Goal: Task Accomplishment & Management: Use online tool/utility

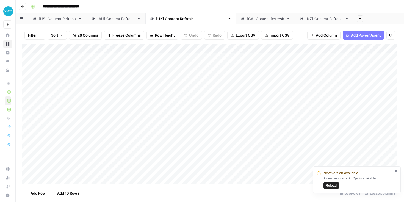
click at [44, 21] on link "[US] Content Refresh" at bounding box center [57, 18] width 58 height 11
click at [164, 49] on div "Add Column" at bounding box center [209, 114] width 375 height 140
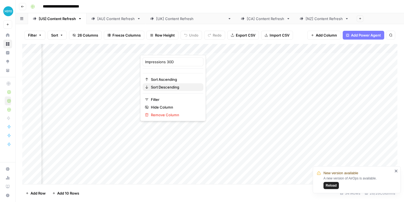
click at [155, 87] on span "Sort Descending" at bounding box center [175, 86] width 48 height 5
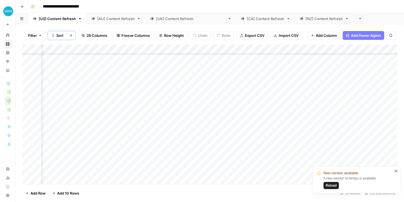
scroll to position [32, 159]
click at [197, 48] on div "Add Column" at bounding box center [209, 113] width 375 height 139
click at [202, 86] on span "Sort Descending" at bounding box center [217, 87] width 48 height 5
click at [330, 188] on button "Reload" at bounding box center [330, 185] width 15 height 7
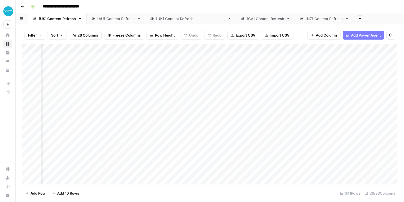
scroll to position [0, 138]
click at [218, 47] on div "Add Column" at bounding box center [209, 114] width 375 height 140
click at [222, 85] on span "Sort Descending" at bounding box center [238, 86] width 48 height 5
click at [206, 49] on div "Add Column" at bounding box center [209, 113] width 375 height 139
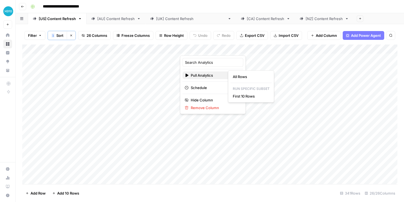
click at [204, 76] on span "Pull Analytics" at bounding box center [212, 74] width 43 height 5
click at [243, 78] on span "All Rows" at bounding box center [250, 76] width 35 height 5
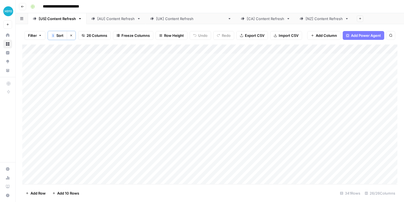
click at [116, 19] on div "[AU] Content Refresh" at bounding box center [115, 18] width 37 height 5
click at [203, 51] on div "Add Column" at bounding box center [209, 114] width 375 height 140
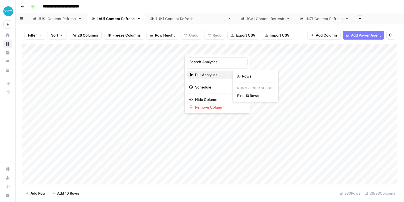
click at [201, 75] on span "Pull Analytics" at bounding box center [216, 74] width 43 height 5
click at [250, 77] on span "All Rows" at bounding box center [254, 75] width 35 height 5
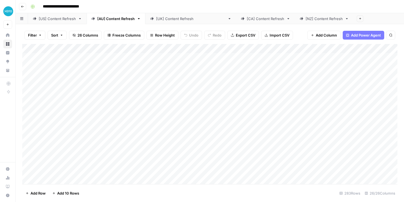
click at [172, 19] on div "[[GEOGRAPHIC_DATA]] Content Refresh" at bounding box center [190, 18] width 69 height 5
click at [219, 51] on div "Add Column" at bounding box center [209, 114] width 375 height 140
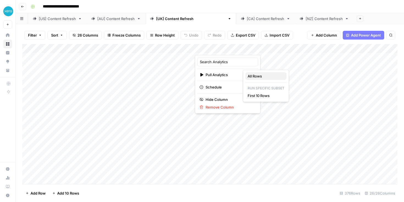
click at [258, 79] on button "All Rows" at bounding box center [265, 76] width 41 height 8
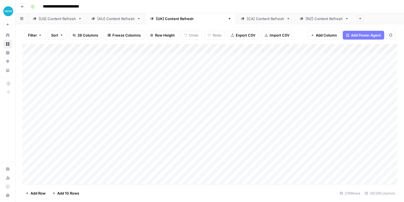
click at [247, 20] on div "[CA] Content Refresh" at bounding box center [265, 18] width 37 height 5
click at [191, 51] on div "Add Column" at bounding box center [209, 114] width 375 height 140
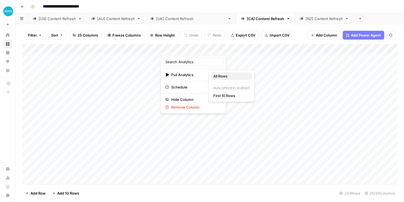
click at [221, 75] on span "All Rows" at bounding box center [230, 75] width 35 height 5
click at [305, 19] on div "[NZ] Content Refresh" at bounding box center [323, 18] width 37 height 5
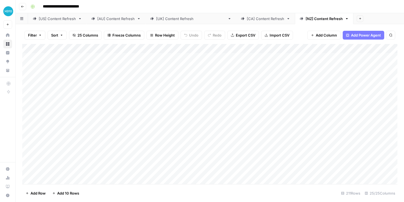
click at [136, 51] on div "Add Column" at bounding box center [209, 114] width 375 height 140
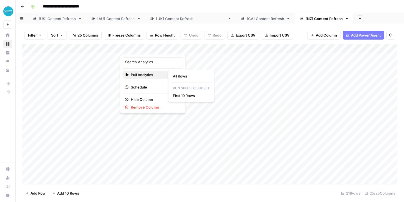
click at [144, 75] on span "Pull Analytics" at bounding box center [152, 74] width 43 height 5
click at [182, 76] on span "All Rows" at bounding box center [190, 75] width 35 height 5
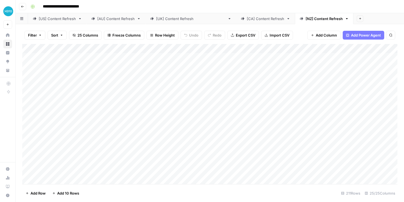
click at [60, 18] on div "[US] Content Refresh" at bounding box center [57, 18] width 37 height 5
click at [201, 44] on div "Add Column" at bounding box center [209, 114] width 375 height 140
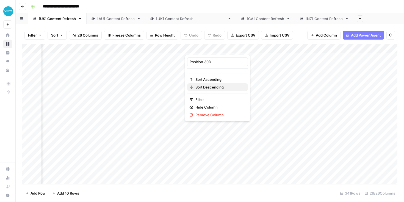
click at [216, 87] on span "Sort Descending" at bounding box center [219, 86] width 48 height 5
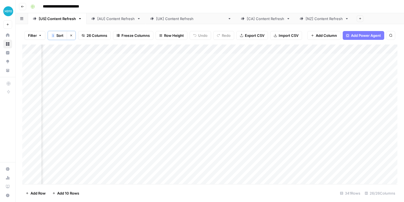
scroll to position [0, 789]
click at [177, 59] on div "Add Column" at bounding box center [209, 113] width 375 height 139
